Goal: Task Accomplishment & Management: Manage account settings

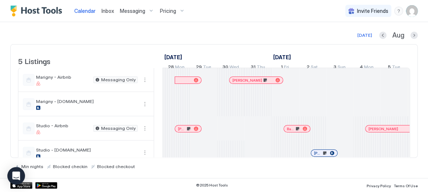
scroll to position [0, 412]
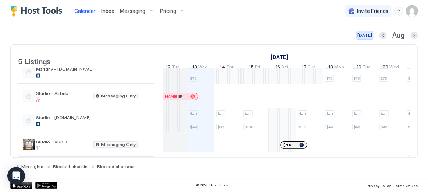
click at [366, 36] on div "[DATE]" at bounding box center [365, 35] width 15 height 7
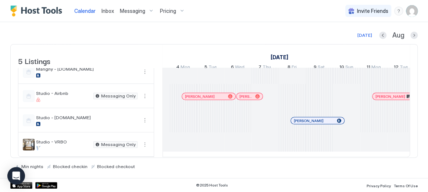
scroll to position [0, 118]
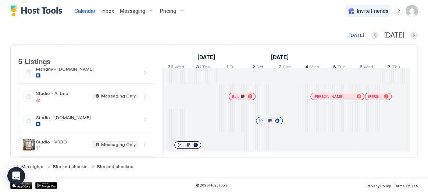
click at [188, 148] on div at bounding box center [191, 145] width 6 height 6
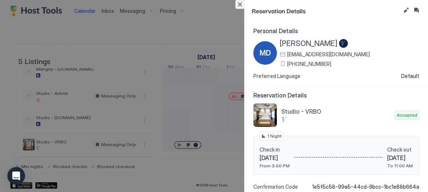
click at [241, 6] on button "Close" at bounding box center [239, 4] width 9 height 9
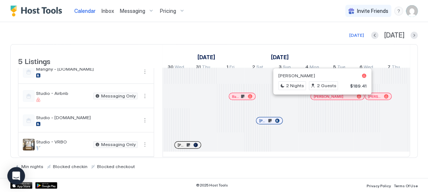
click at [320, 99] on div at bounding box center [320, 96] width 6 height 6
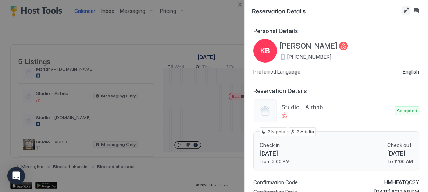
click at [406, 9] on button "Edit reservation" at bounding box center [406, 10] width 9 height 9
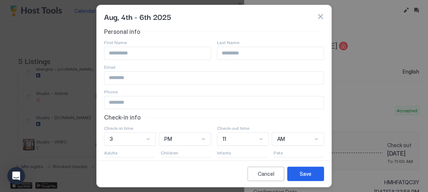
scroll to position [92, 0]
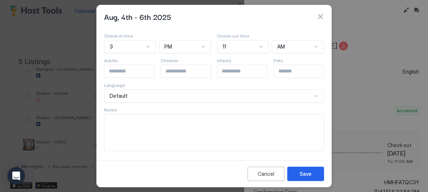
click at [204, 133] on textarea "Input Field" at bounding box center [213, 132] width 219 height 36
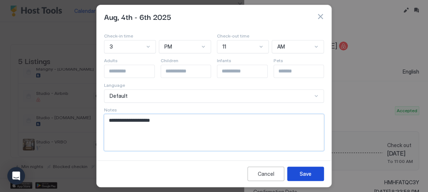
type textarea "**********"
click at [309, 175] on div "Save" at bounding box center [306, 174] width 12 height 8
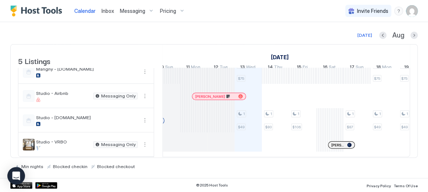
scroll to position [0, 914]
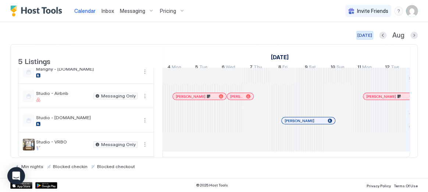
click at [365, 37] on div "[DATE]" at bounding box center [365, 35] width 15 height 7
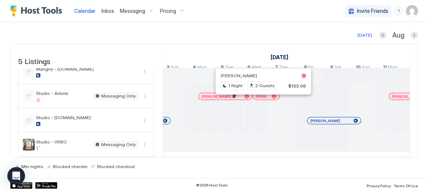
click at [261, 99] on div at bounding box center [261, 96] width 6 height 6
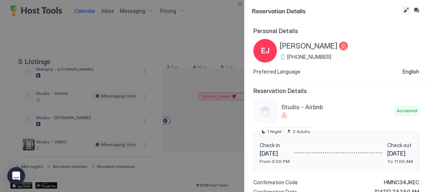
click at [405, 11] on button "Edit reservation" at bounding box center [406, 10] width 9 height 9
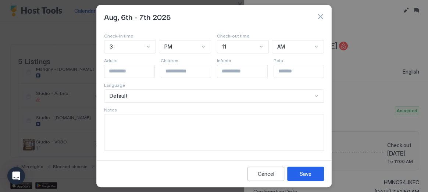
click at [160, 133] on textarea "Input Field" at bounding box center [213, 132] width 219 height 36
type textarea "*"
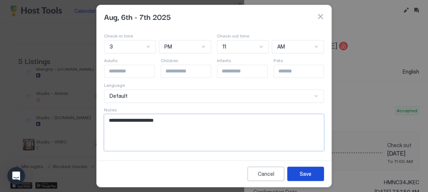
type textarea "**********"
click at [306, 174] on div "Save" at bounding box center [306, 174] width 12 height 8
